Goal: Transaction & Acquisition: Purchase product/service

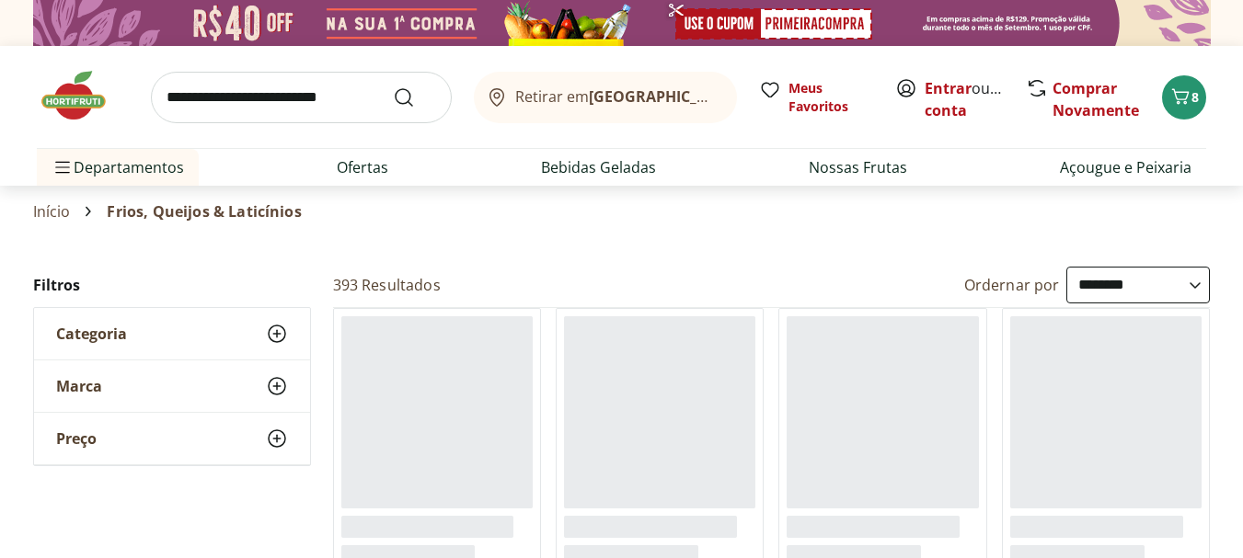
select select "**********"
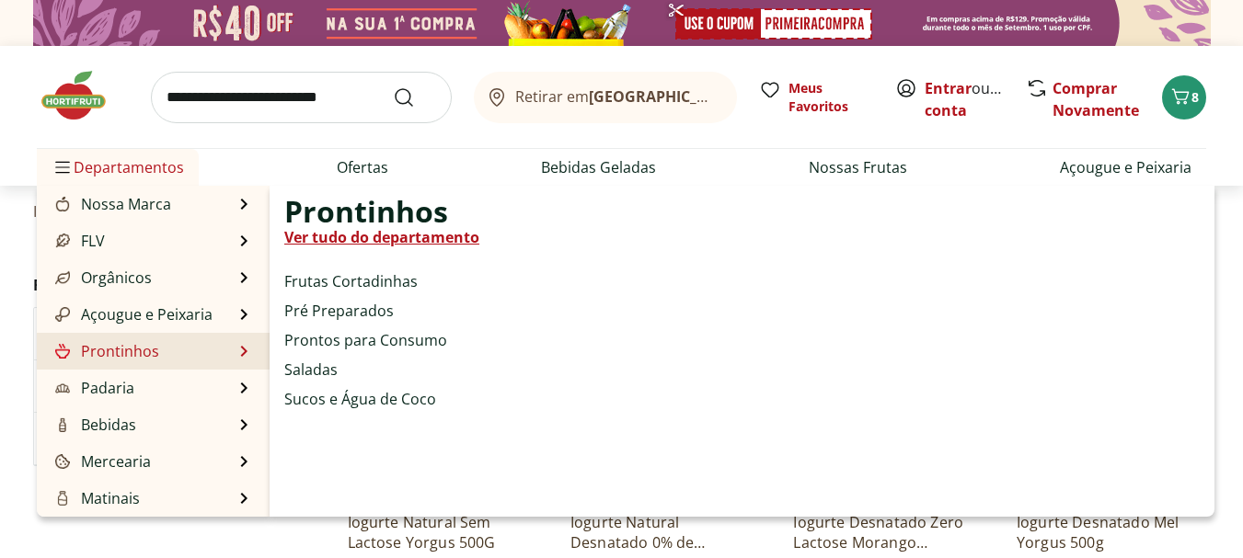
click at [150, 355] on link "Prontinhos" at bounding box center [106, 351] width 108 height 22
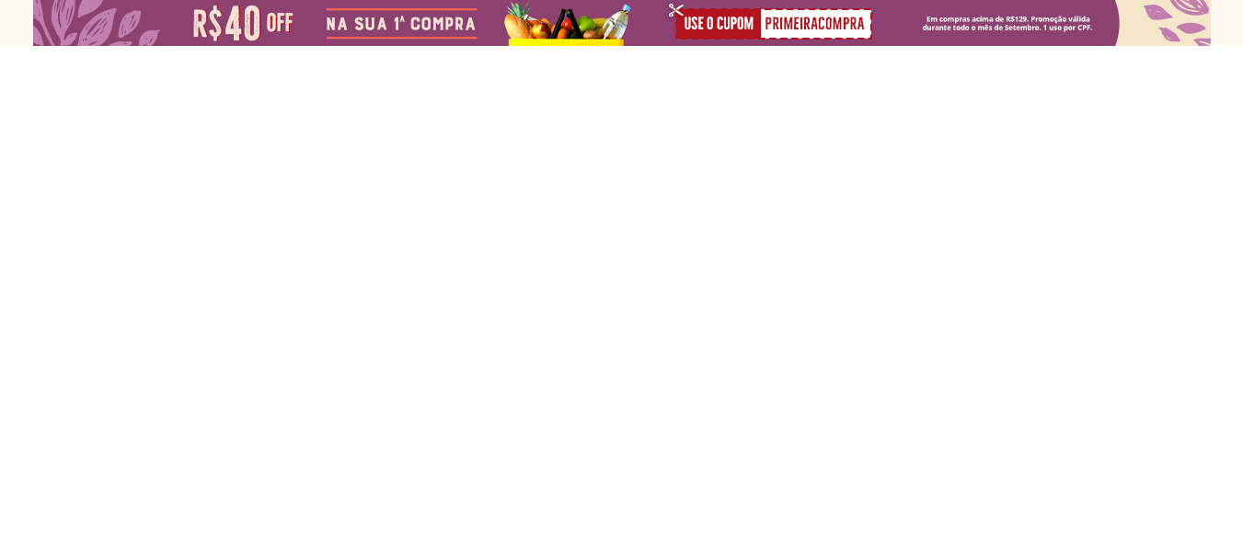
select select "**********"
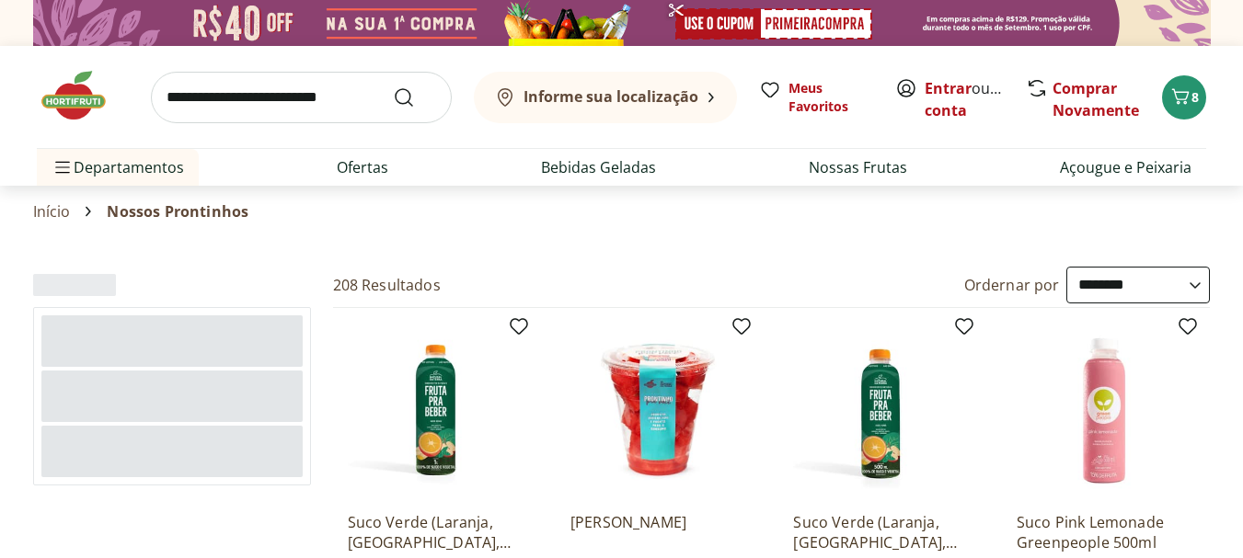
select select "**********"
